Goal: Task Accomplishment & Management: Complete application form

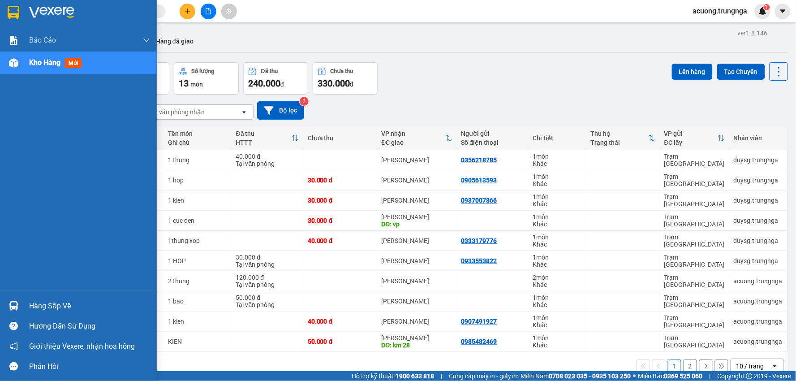
click at [47, 64] on span "Kho hàng" at bounding box center [44, 62] width 31 height 9
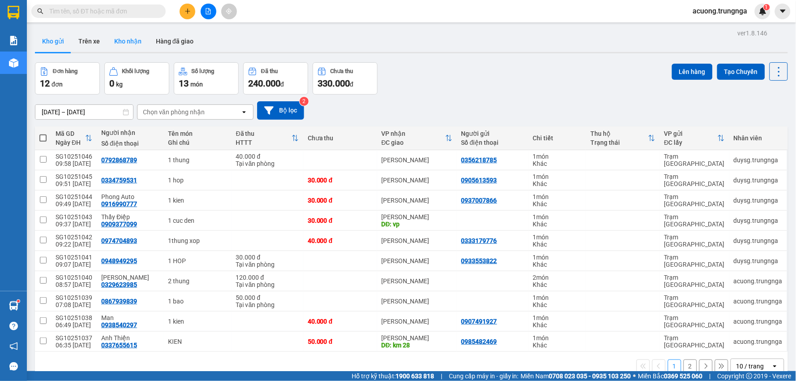
click at [132, 39] on button "Kho nhận" at bounding box center [128, 40] width 42 height 21
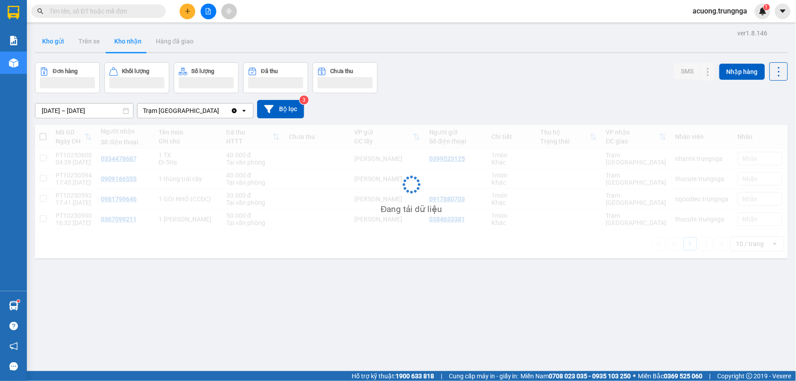
click at [59, 41] on button "Kho gửi" at bounding box center [53, 40] width 36 height 21
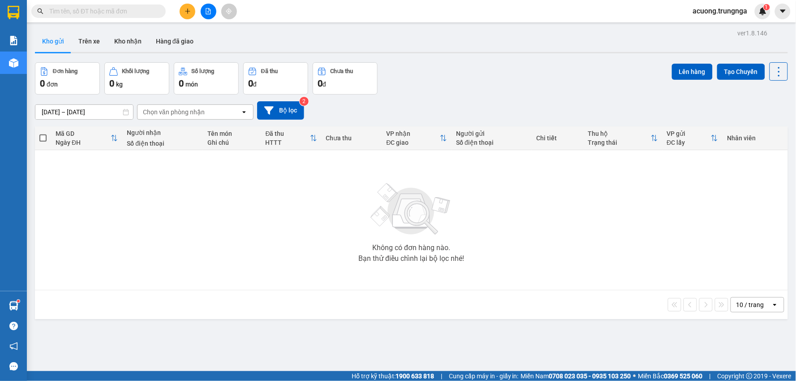
click at [465, 60] on div "ver 1.8.146 Kho gửi Trên xe [PERSON_NAME] Hàng đã [PERSON_NAME] hàng 0 đơn [PER…" at bounding box center [411, 217] width 760 height 381
click at [465, 71] on div "Đơn hàng 0 đơn Khối lượng 0 kg Số lượng 0 món Đã thu 0 đ Chưa thu 0 đ Lên hàng …" at bounding box center [411, 78] width 753 height 32
click at [464, 236] on div "Không có đơn hàng nào. Bạn thử điều chỉnh lại bộ lọc nhé!" at bounding box center [411, 220] width 744 height 134
click at [191, 11] on button at bounding box center [188, 12] width 16 height 16
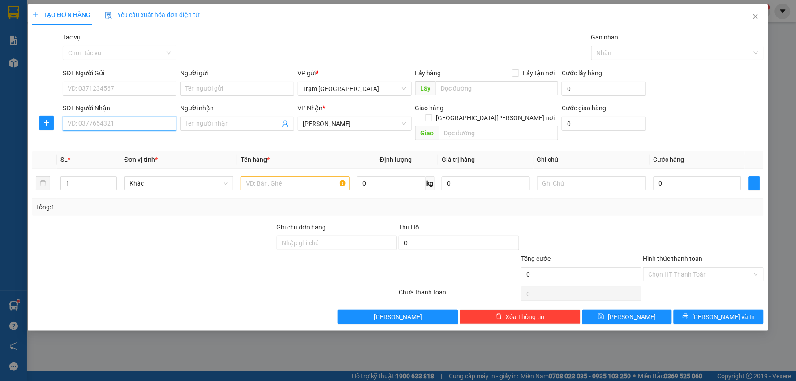
click at [158, 117] on input "SĐT Người Nhận" at bounding box center [120, 123] width 114 height 14
type input "0938894502"
click at [258, 176] on input "text" at bounding box center [294, 183] width 109 height 14
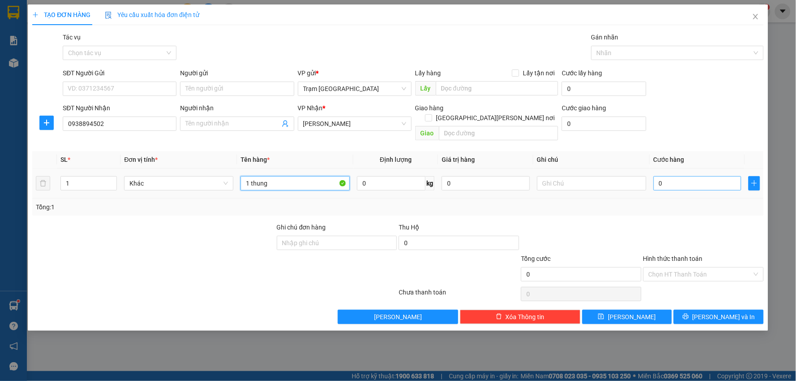
type input "1 thung"
click at [692, 176] on input "0" at bounding box center [697, 183] width 88 height 14
type input "004"
type input "4"
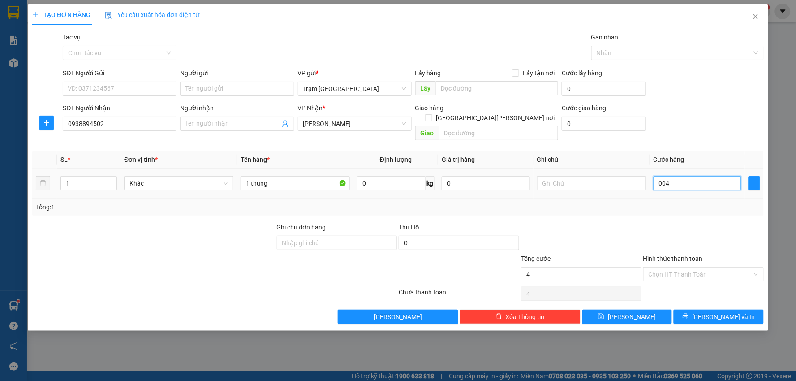
type input "0.040"
type input "40"
type input "40.000"
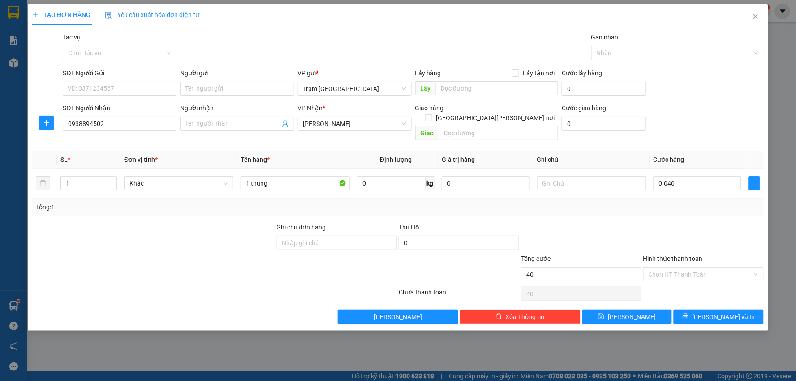
type input "40.000"
click at [695, 207] on div "Transit Pickup Surcharge Ids Transit Deliver Surcharge Ids Transit Deliver Surc…" at bounding box center [397, 178] width 731 height 292
click at [665, 210] on div "Transit Pickup Surcharge Ids Transit Deliver Surcharge Ids Transit Deliver Surc…" at bounding box center [397, 178] width 731 height 292
click at [727, 312] on span "[PERSON_NAME] và In" at bounding box center [723, 317] width 63 height 10
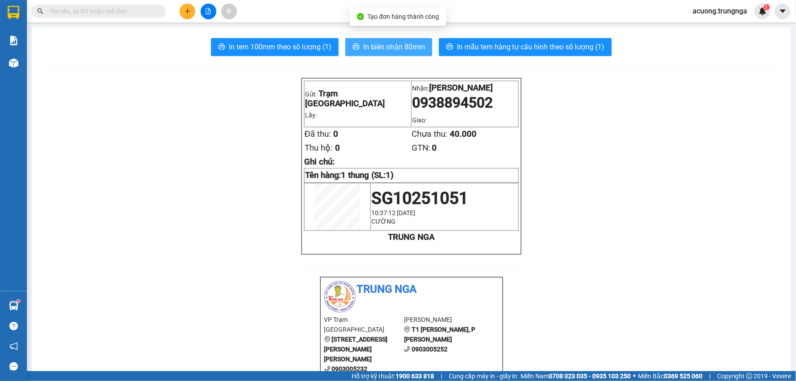
click at [396, 43] on span "In biên nhận 80mm" at bounding box center [394, 46] width 62 height 11
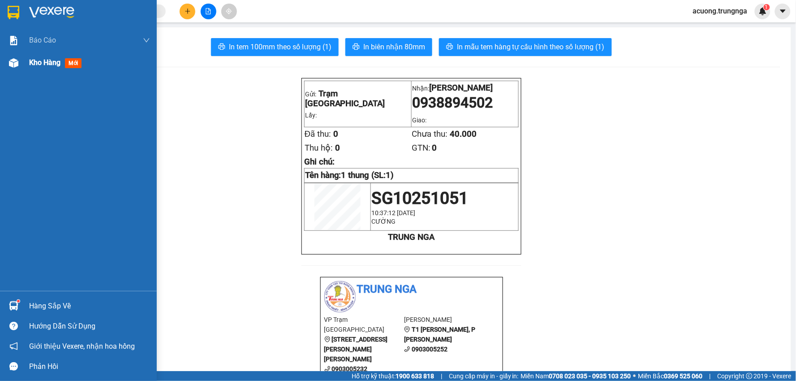
click at [16, 61] on img at bounding box center [13, 62] width 9 height 9
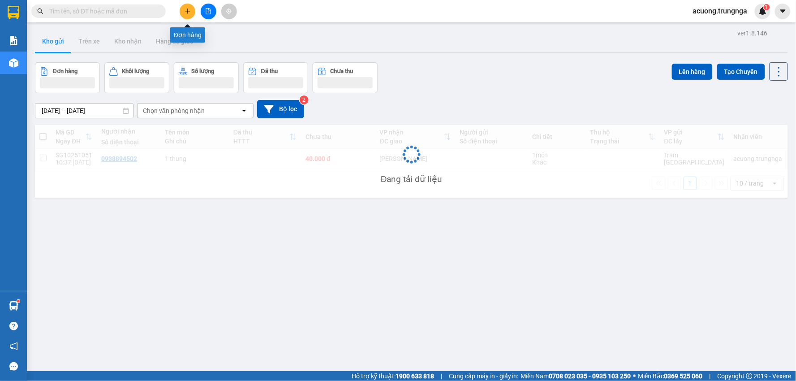
click at [190, 9] on icon "plus" at bounding box center [188, 11] width 6 height 6
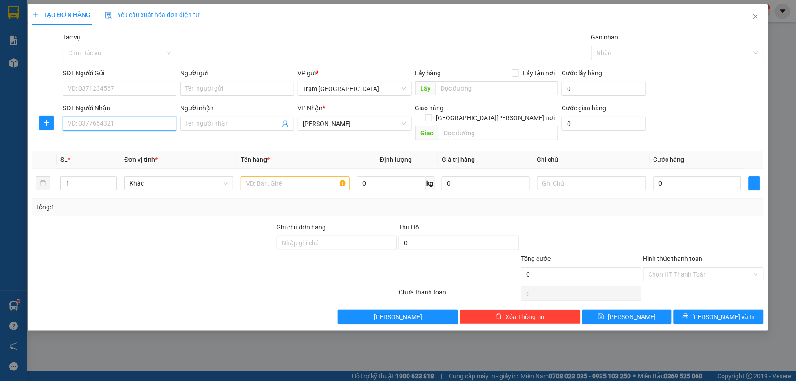
click at [132, 126] on input "SĐT Người Nhận" at bounding box center [120, 123] width 114 height 14
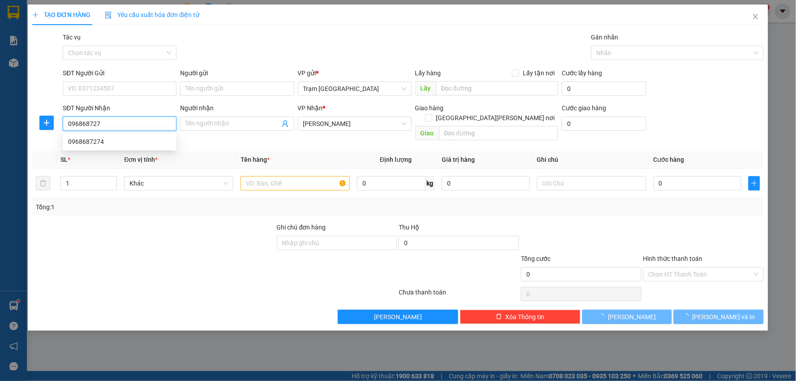
type input "0968687274"
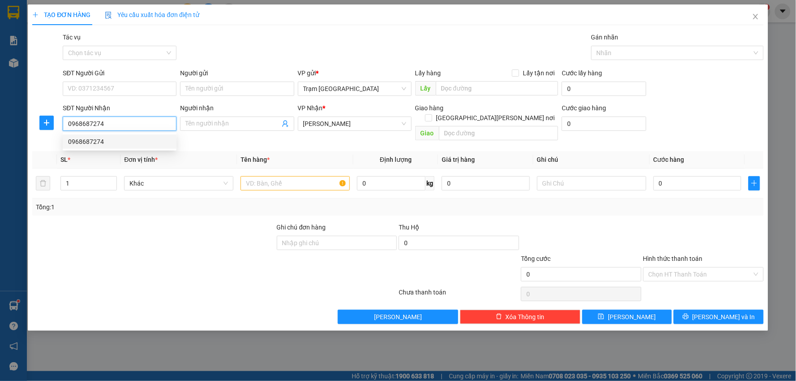
click at [103, 142] on div "0968687274" at bounding box center [119, 142] width 103 height 10
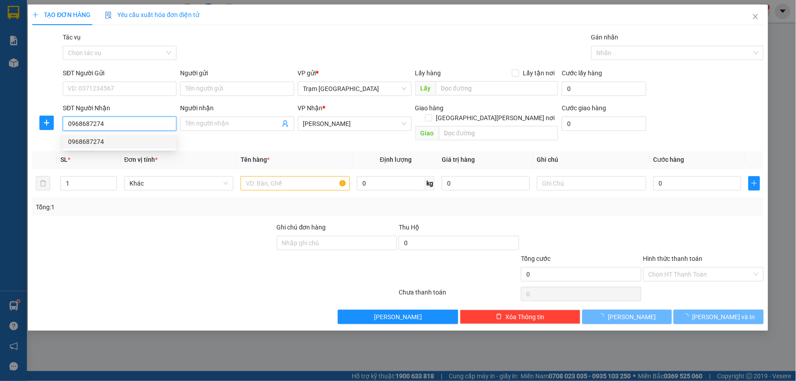
type input "50.000"
type input "0968687274"
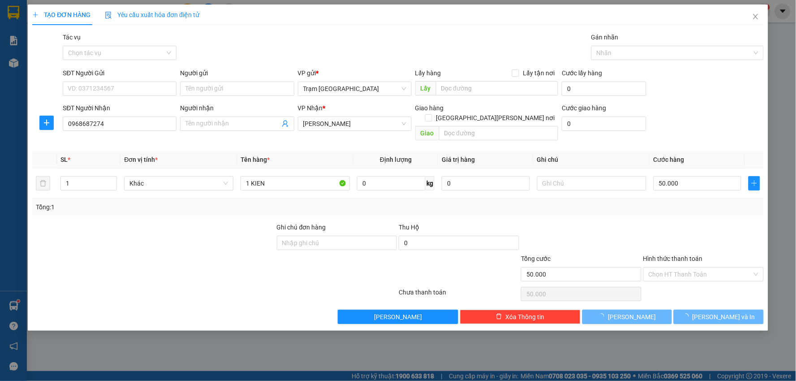
click at [235, 241] on div at bounding box center [153, 237] width 245 height 31
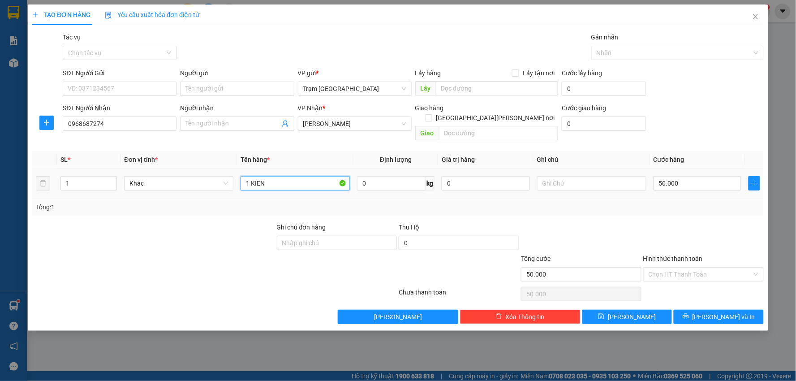
click at [297, 176] on input "1 KIEN" at bounding box center [294, 183] width 109 height 14
click at [629, 237] on div at bounding box center [581, 237] width 122 height 31
click at [733, 312] on span "[PERSON_NAME] và In" at bounding box center [723, 317] width 63 height 10
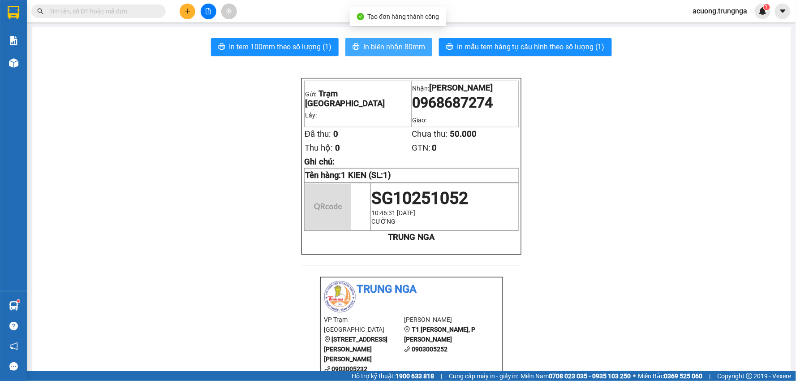
click at [376, 50] on span "In biên nhận 80mm" at bounding box center [394, 46] width 62 height 11
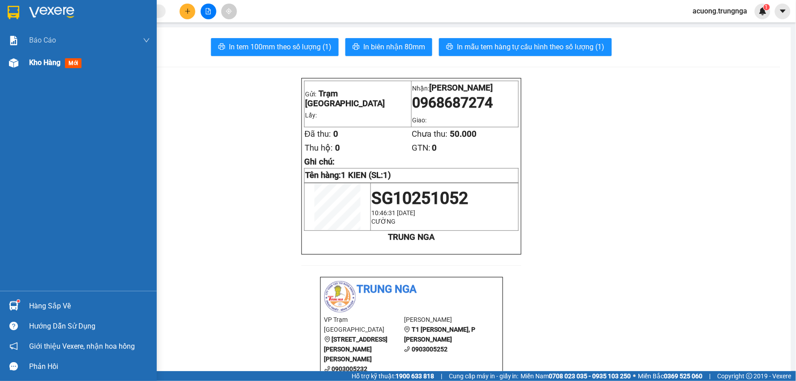
click at [44, 69] on div "Kho hàng mới" at bounding box center [89, 63] width 121 height 22
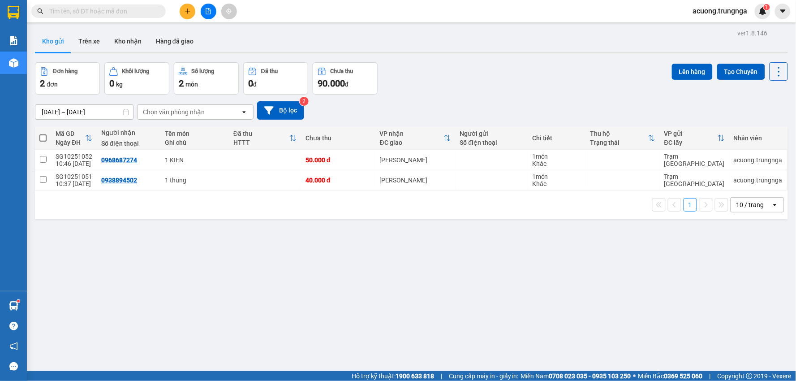
click at [185, 9] on icon "plus" at bounding box center [188, 11] width 6 height 6
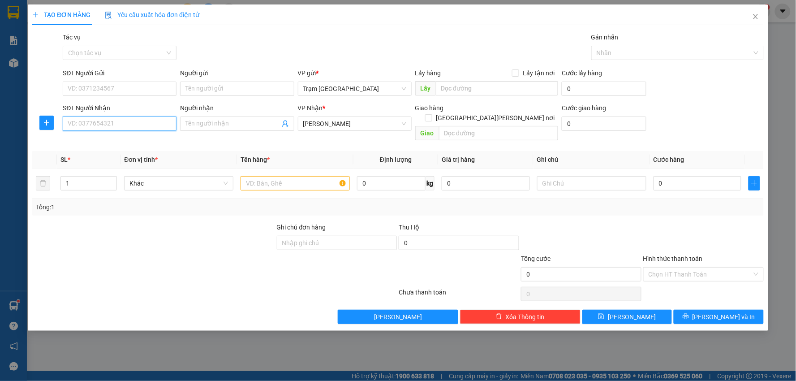
click at [101, 126] on input "SĐT Người Nhận" at bounding box center [120, 123] width 114 height 14
type input "0964306467"
click at [124, 87] on input "SĐT Người Gửi" at bounding box center [120, 89] width 114 height 14
type input "0333512277"
click at [266, 176] on input "text" at bounding box center [294, 183] width 109 height 14
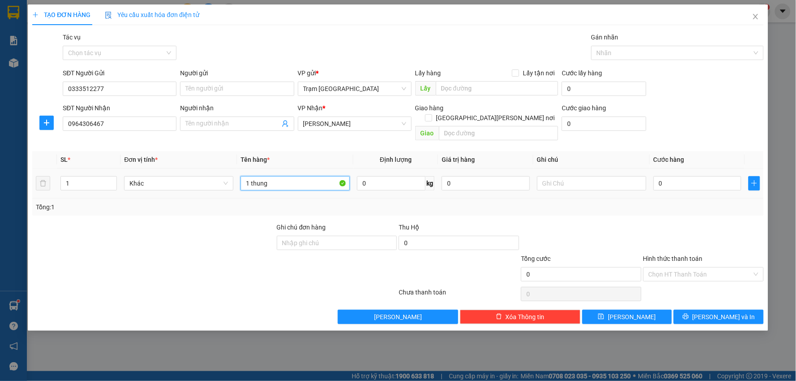
type input "1 thung"
click at [696, 168] on td "0" at bounding box center [697, 183] width 95 height 30
click at [696, 176] on input "0" at bounding box center [697, 183] width 88 height 14
type input "003"
type input "3"
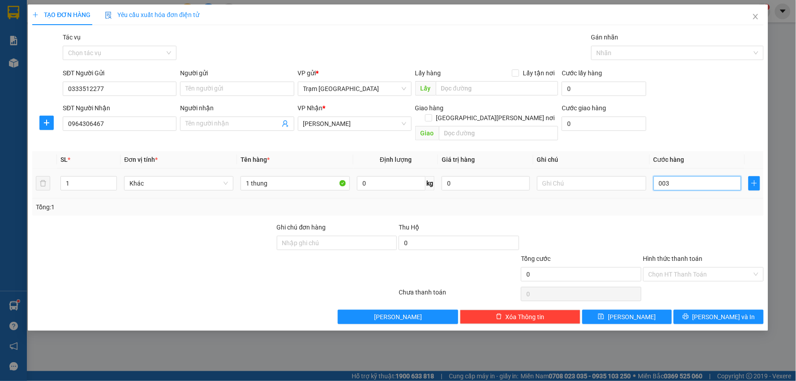
type input "3"
type input "0.030"
type input "30"
click at [661, 183] on td "0.030" at bounding box center [697, 183] width 95 height 30
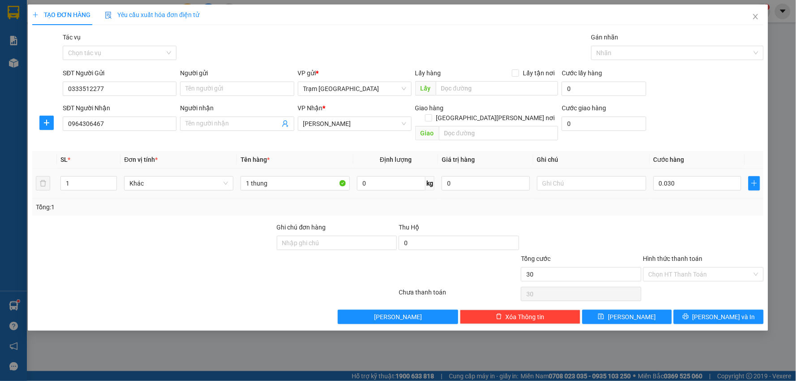
type input "30.000"
click at [695, 267] on input "Hình thức thanh toán" at bounding box center [699, 273] width 103 height 13
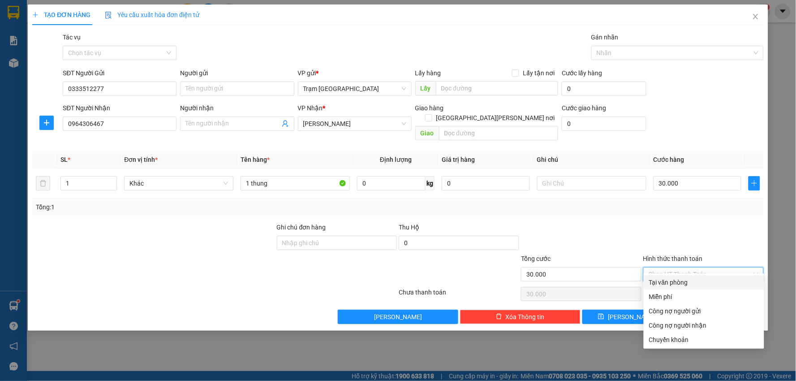
click at [688, 275] on div "Tại văn phòng" at bounding box center [704, 282] width 120 height 14
type input "0"
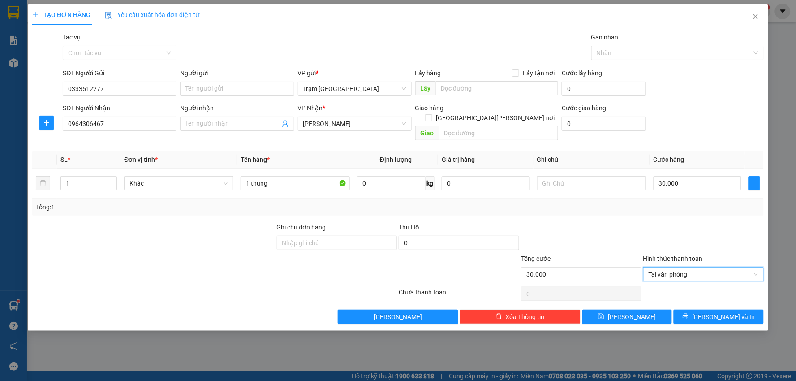
click at [696, 222] on div at bounding box center [703, 237] width 122 height 31
click at [721, 312] on span "[PERSON_NAME] và In" at bounding box center [723, 317] width 63 height 10
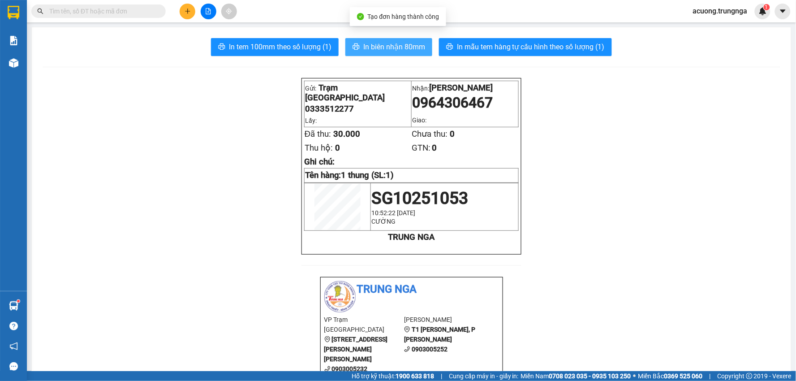
click at [402, 43] on span "In biên nhận 80mm" at bounding box center [394, 46] width 62 height 11
click at [186, 8] on icon "plus" at bounding box center [188, 11] width 6 height 6
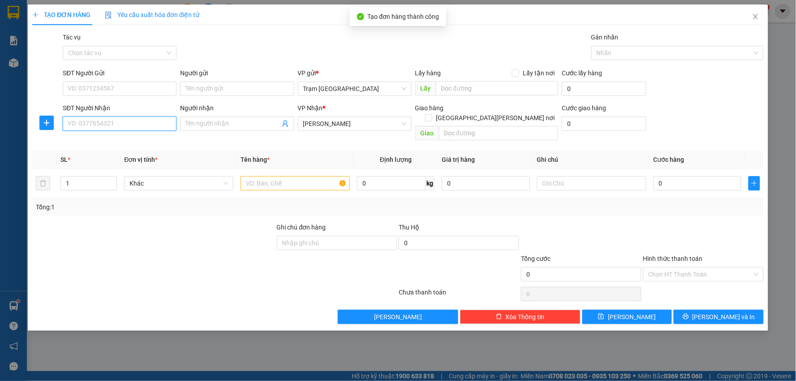
click at [128, 125] on input "SĐT Người Nhận" at bounding box center [120, 123] width 114 height 14
type input "0334209009"
click at [93, 144] on div "0334209009" at bounding box center [119, 142] width 103 height 10
type input "km 32"
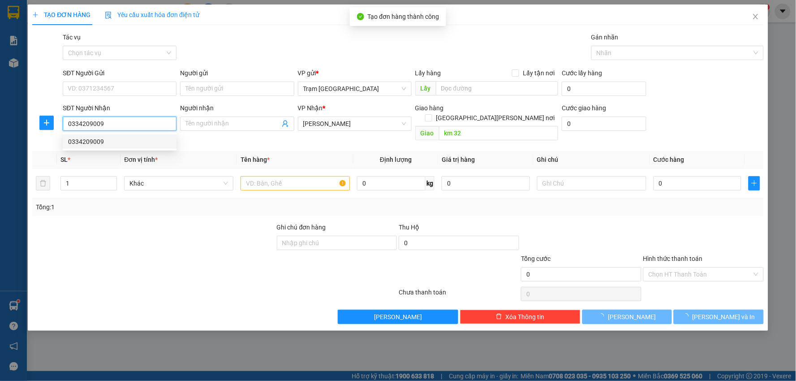
type input "60.000"
type input "0334209009"
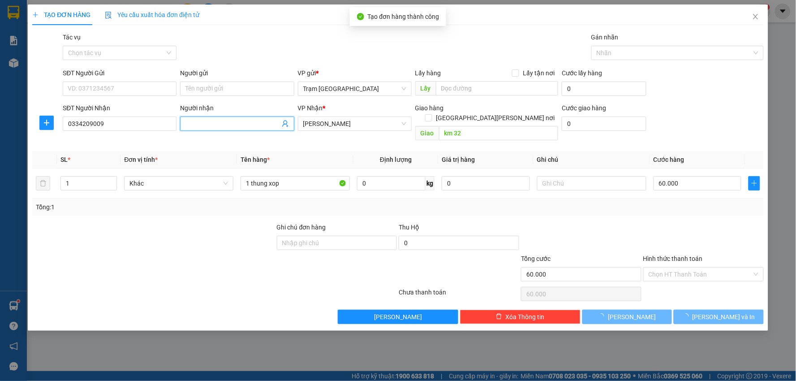
click at [222, 124] on input "Người nhận" at bounding box center [232, 124] width 94 height 10
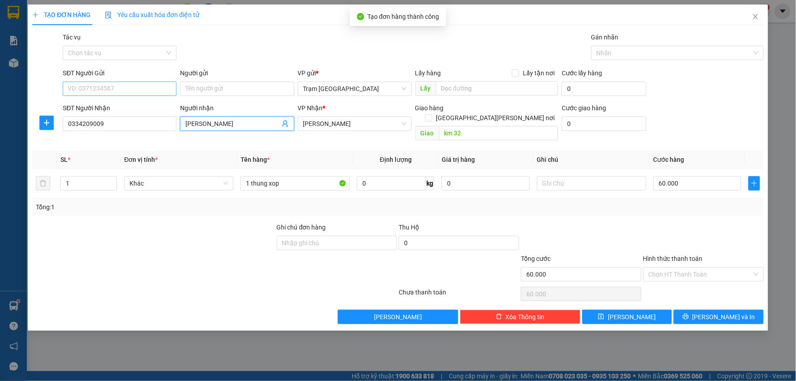
type input "[PERSON_NAME]"
click at [139, 87] on input "SĐT Người Gửi" at bounding box center [120, 89] width 114 height 14
click at [221, 58] on div "Tác vụ Chọn tác vụ Gán nhãn Nhãn" at bounding box center [413, 47] width 704 height 31
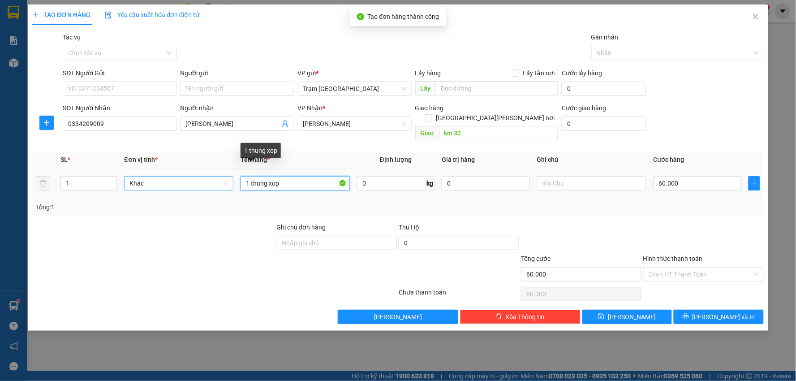
drag, startPoint x: 286, startPoint y: 172, endPoint x: 133, endPoint y: 171, distance: 152.3
click at [137, 173] on tr "1 Khác 1 thung xop 0 kg 0 60.000" at bounding box center [397, 183] width 731 height 30
type input "thùng"
click at [697, 176] on input "60.000" at bounding box center [697, 183] width 88 height 14
type input "0"
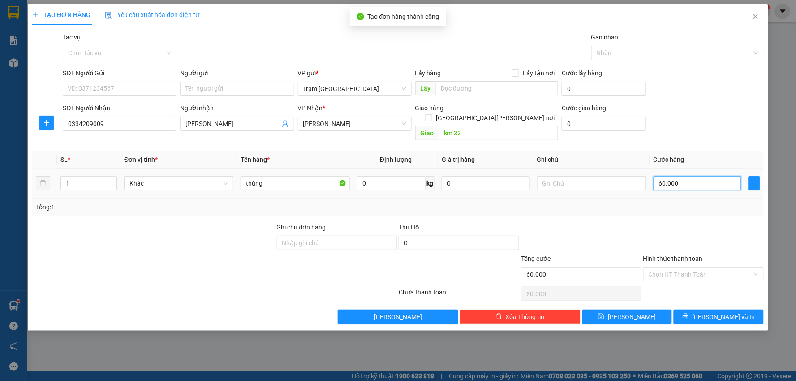
type input "0"
type input "5"
type input "005"
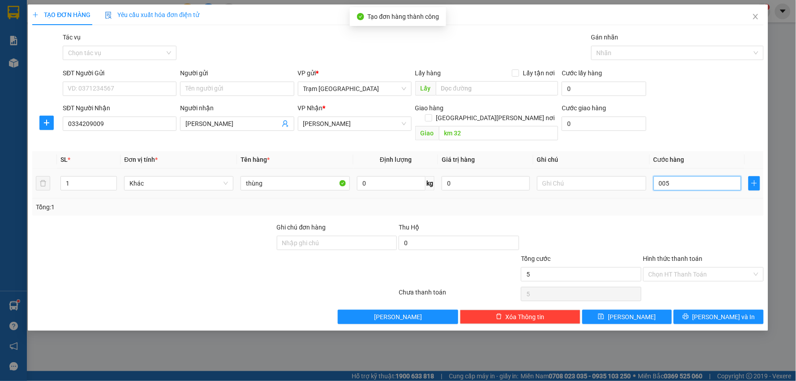
type input "50"
type input "0.050"
type input "50.000"
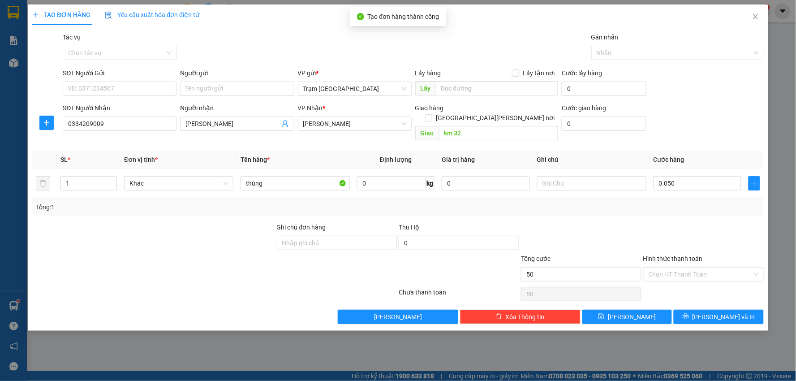
type input "50.000"
click at [661, 231] on div at bounding box center [703, 237] width 122 height 31
click at [504, 135] on div "Transit Pickup Surcharge Ids Transit Deliver Surcharge Ids Transit Deliver Surc…" at bounding box center [397, 178] width 731 height 292
click at [478, 136] on div "Transit Pickup Surcharge Ids Transit Deliver Surcharge Ids Transit Deliver Surc…" at bounding box center [397, 178] width 731 height 292
click at [700, 309] on button "[PERSON_NAME] và In" at bounding box center [719, 316] width 90 height 14
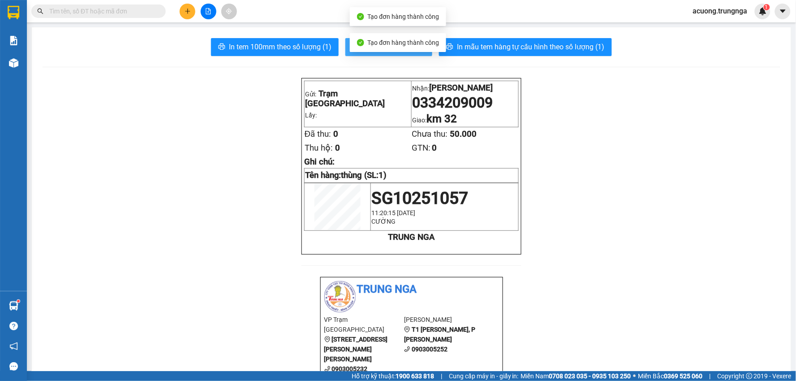
click at [347, 47] on button "In biên nhận 80mm" at bounding box center [388, 47] width 87 height 18
